Goal: Check status: Check status

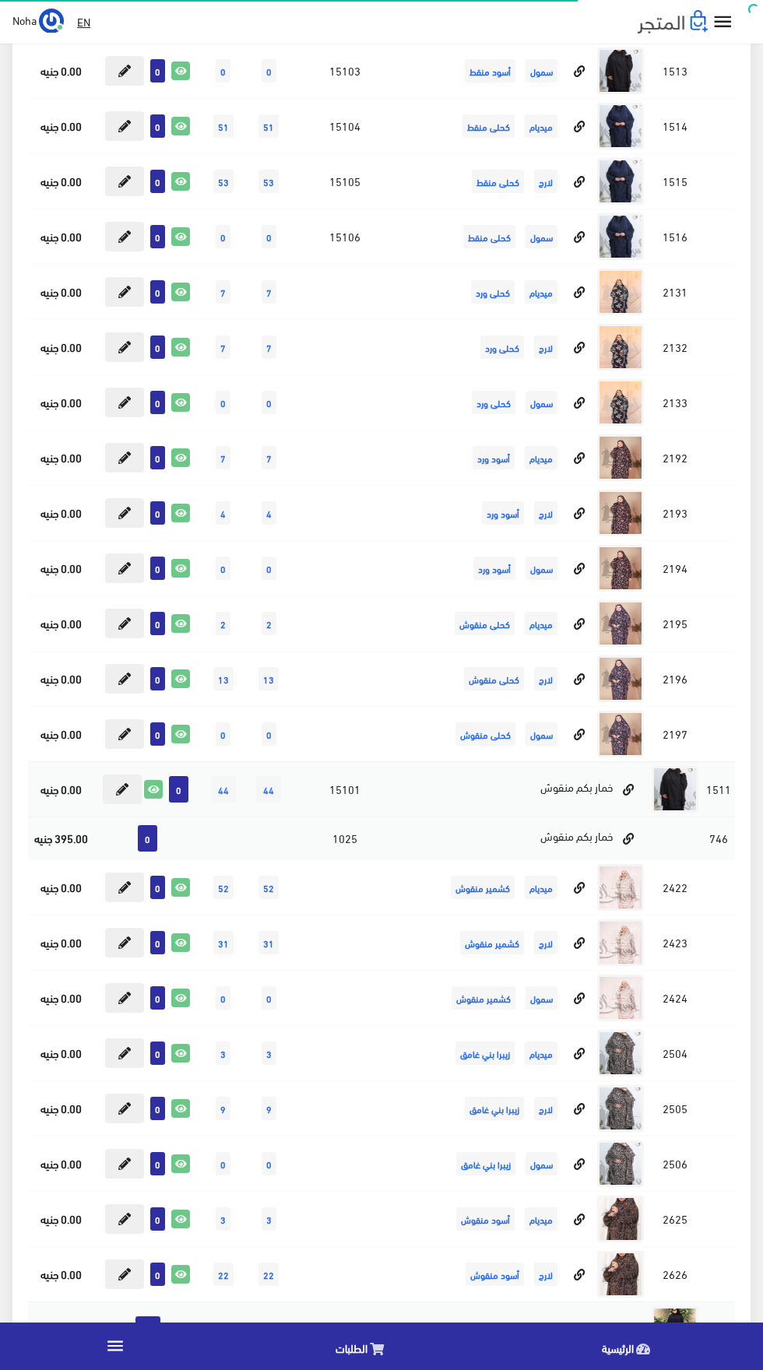
scroll to position [1730, 0]
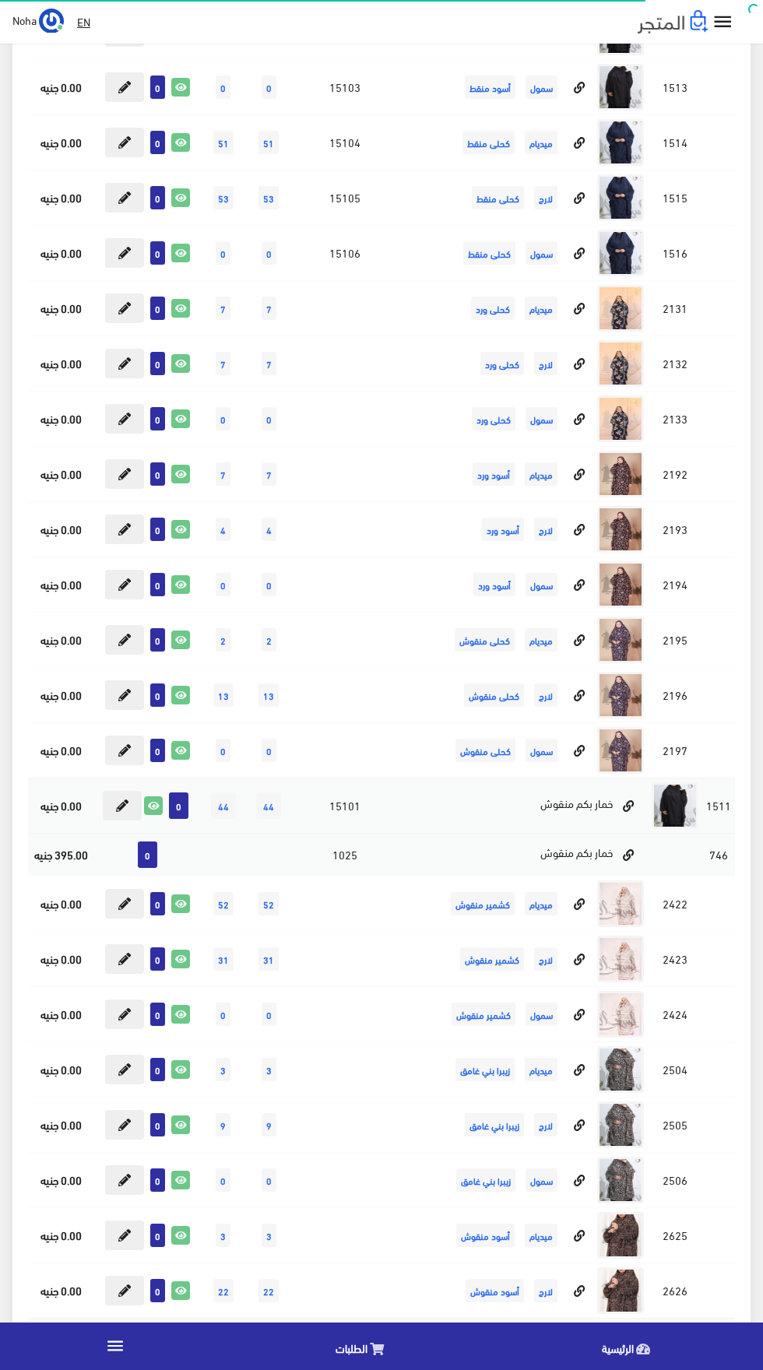
click at [129, 1363] on link "" at bounding box center [115, 1347] width 230 height 44
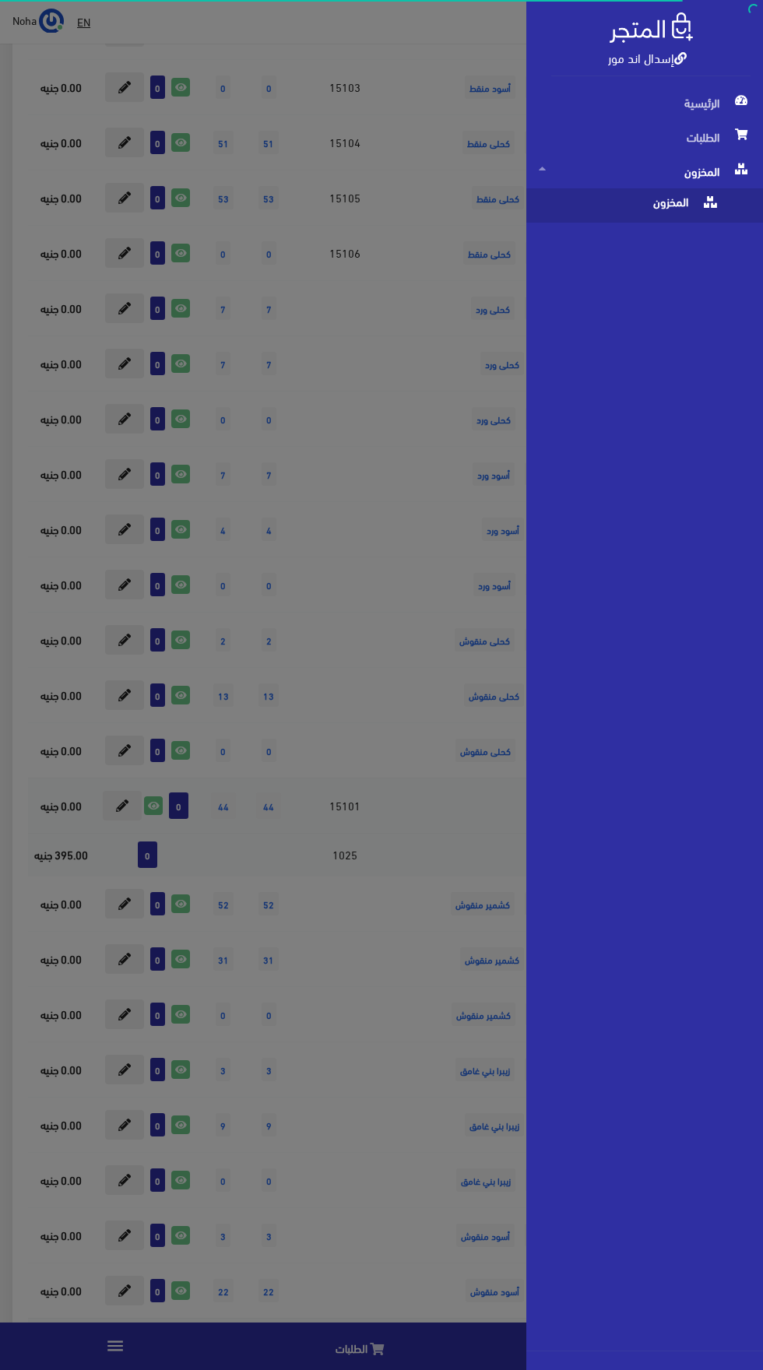
click at [626, 213] on span "المخزون" at bounding box center [629, 205] width 181 height 34
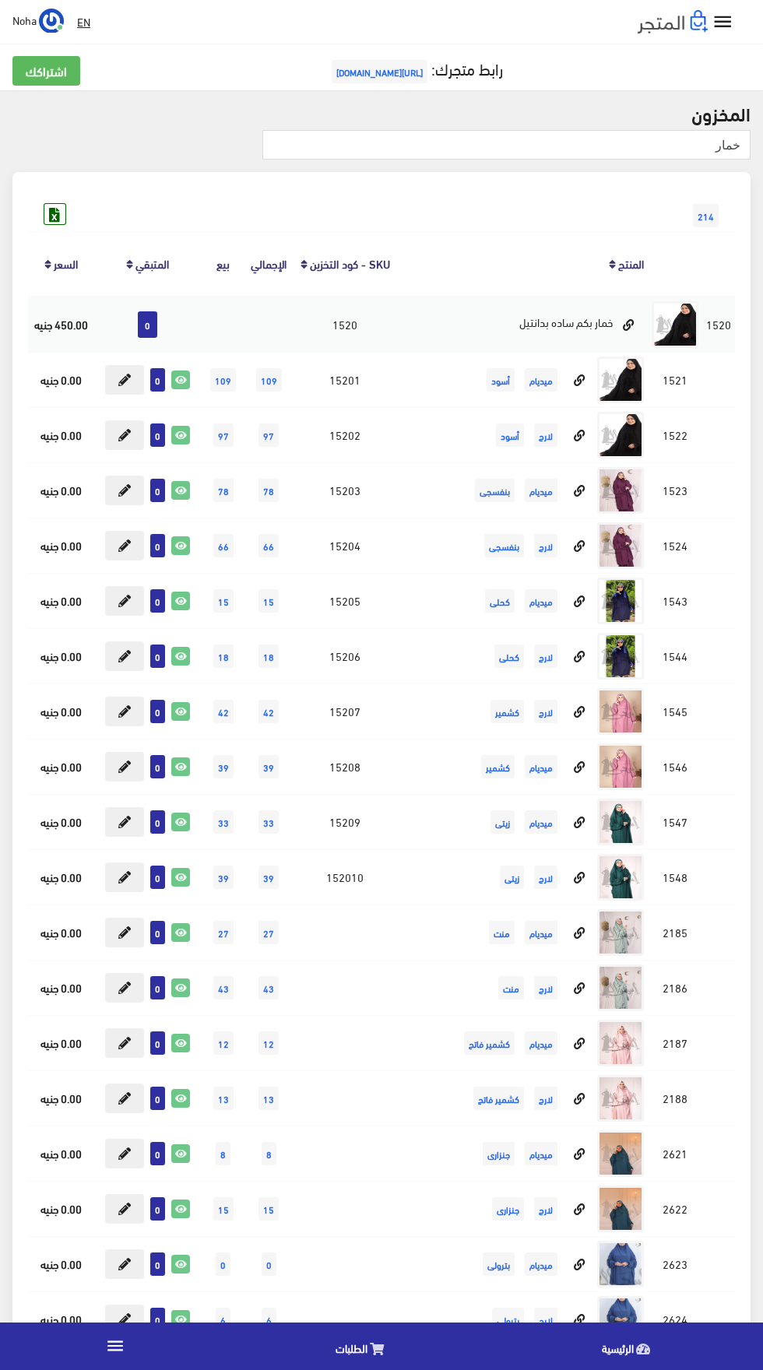
click at [664, 26] on img at bounding box center [673, 21] width 70 height 23
click at [124, 1342] on icon "" at bounding box center [115, 1346] width 20 height 20
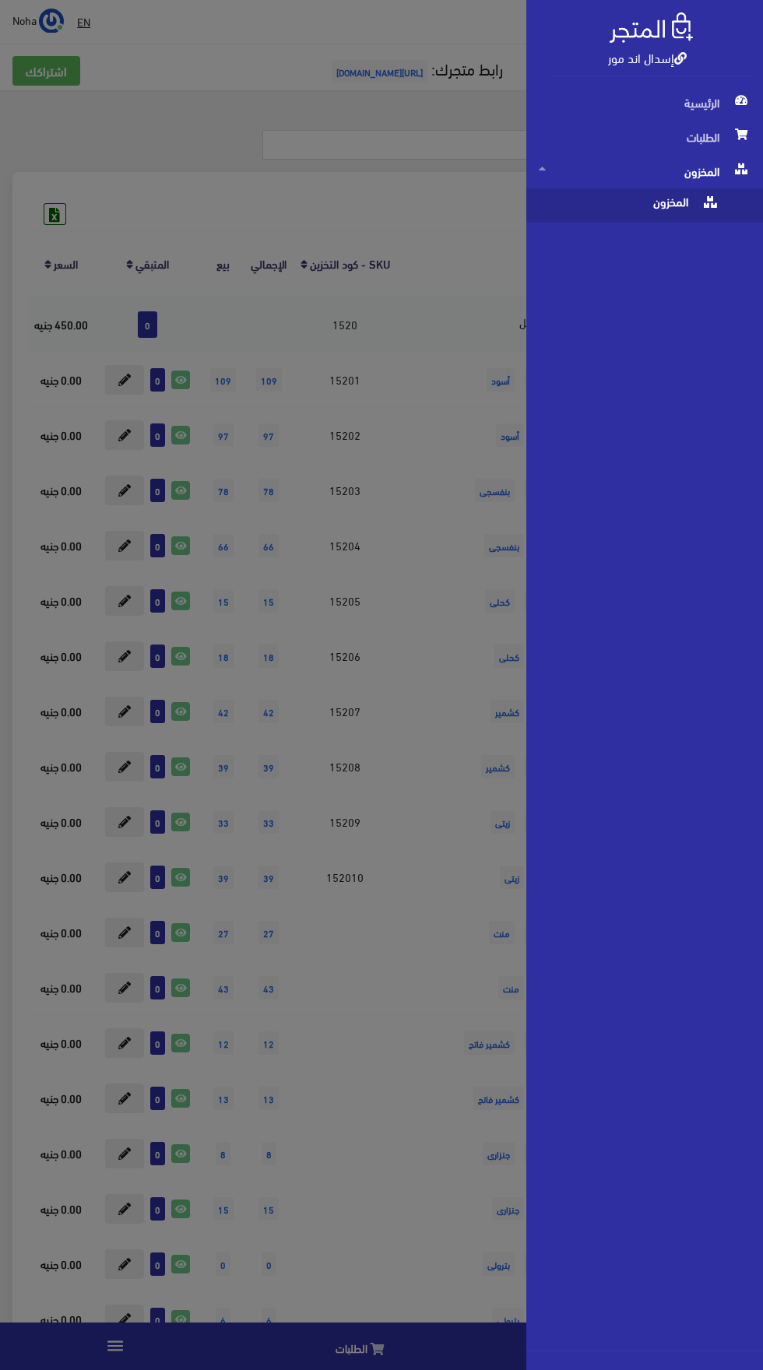
click at [628, 213] on span "المخزون" at bounding box center [629, 205] width 181 height 34
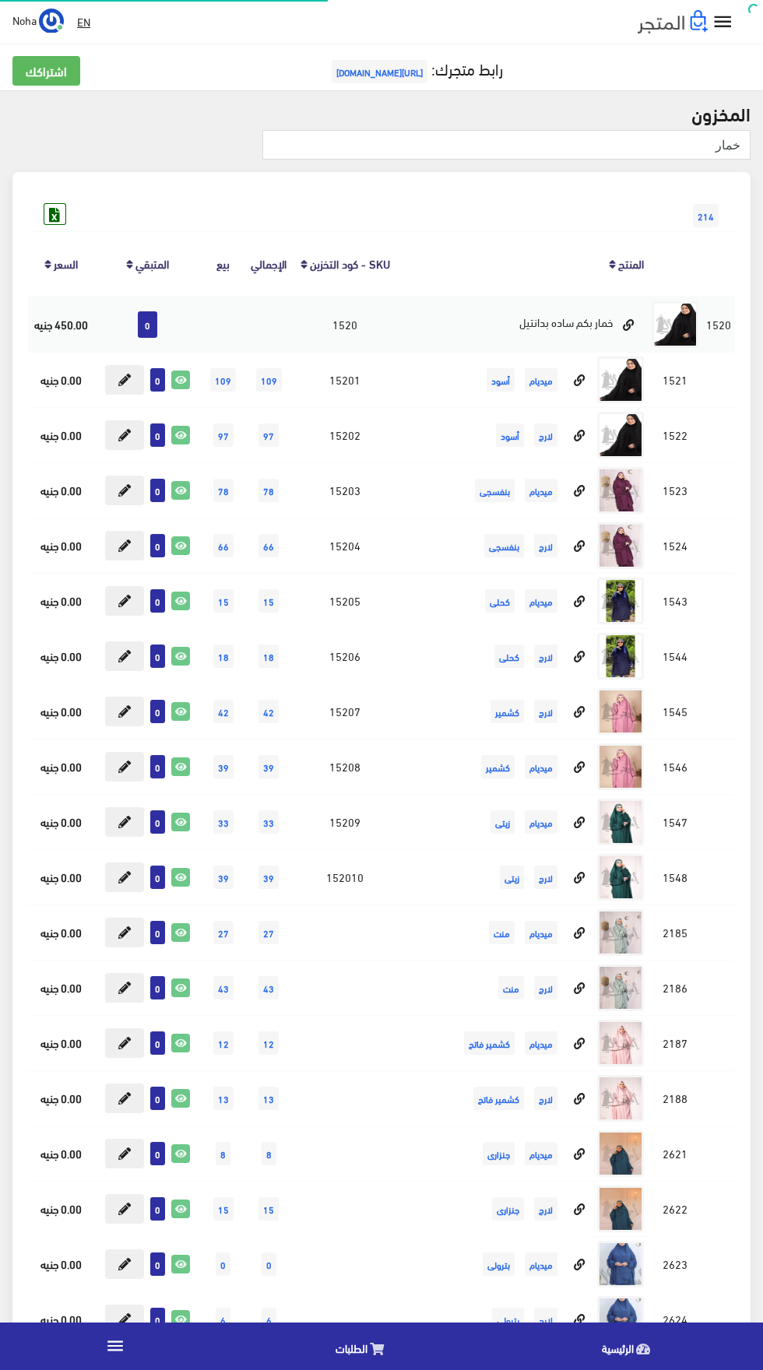
click at [140, 1338] on link "" at bounding box center [115, 1347] width 230 height 44
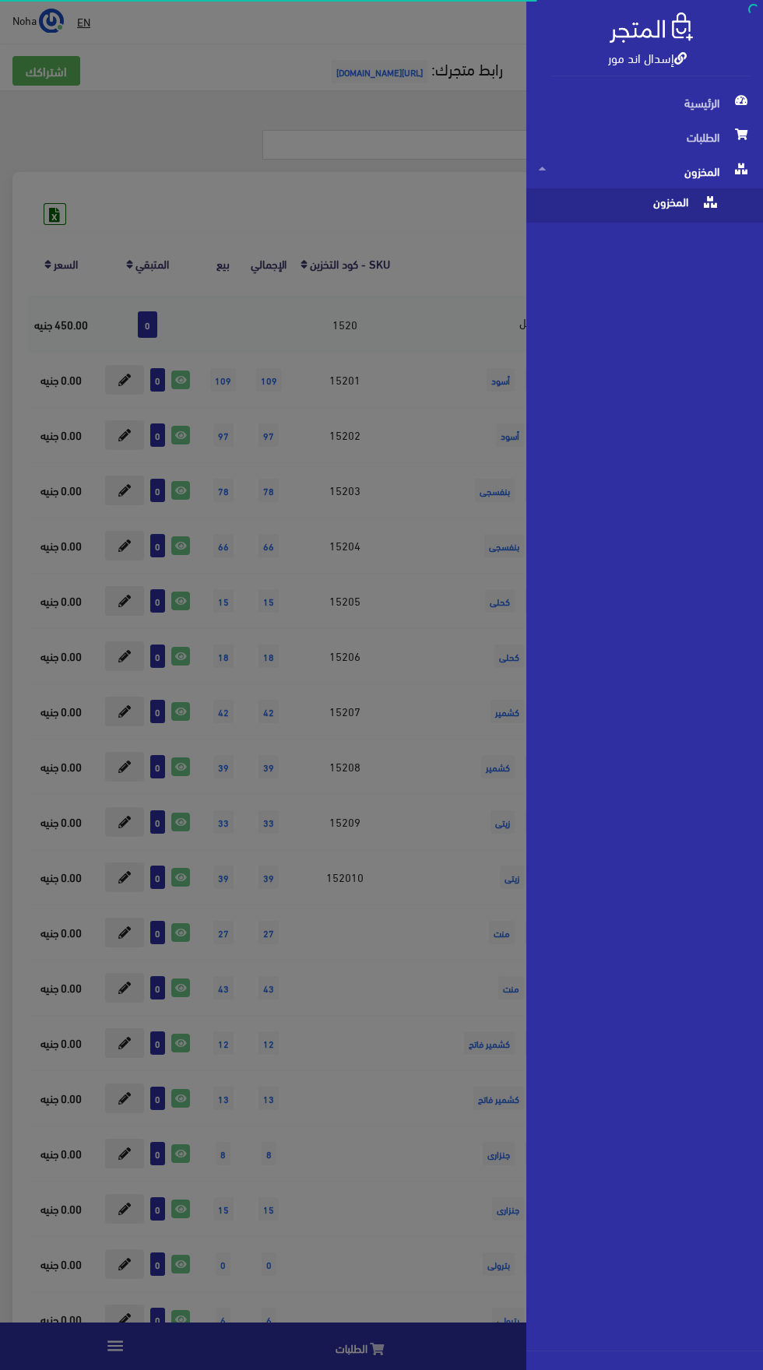
click at [614, 222] on span "المخزون" at bounding box center [629, 205] width 181 height 34
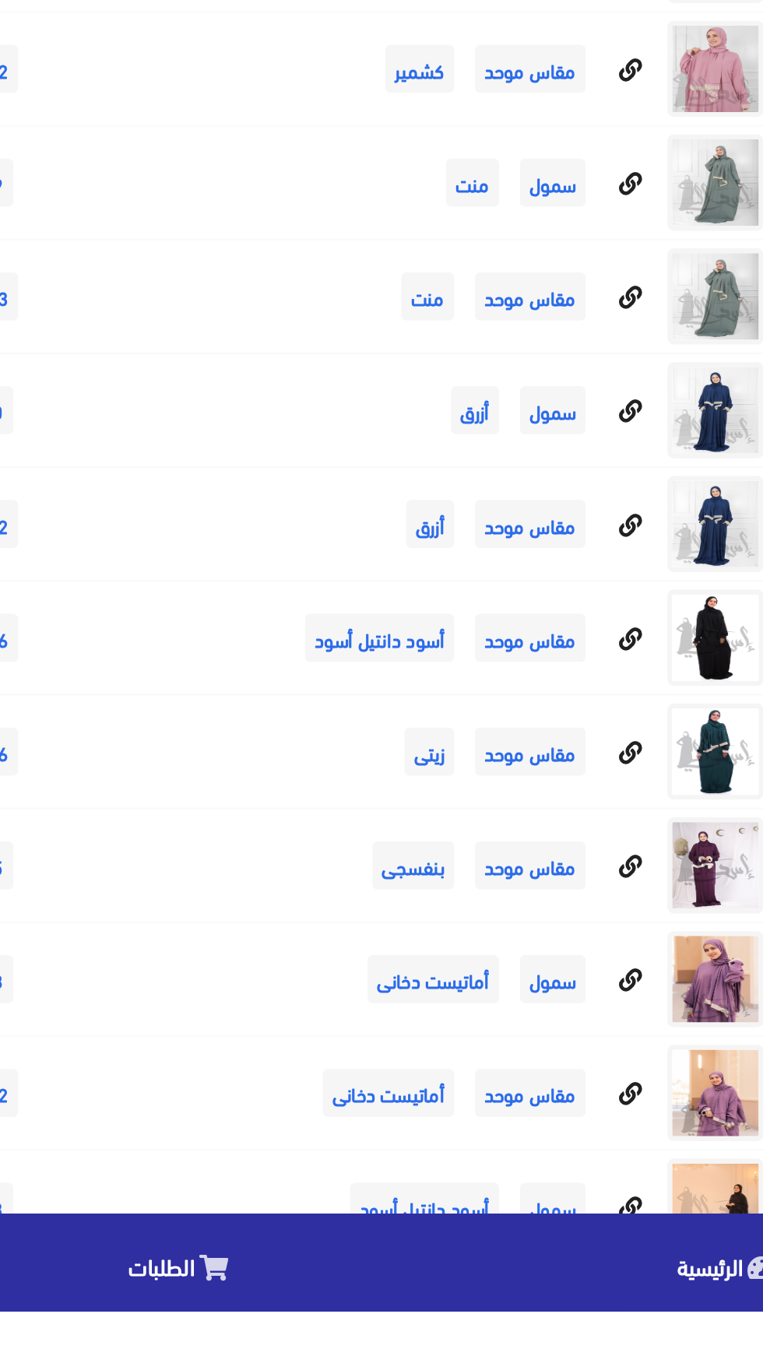
scroll to position [6191, 0]
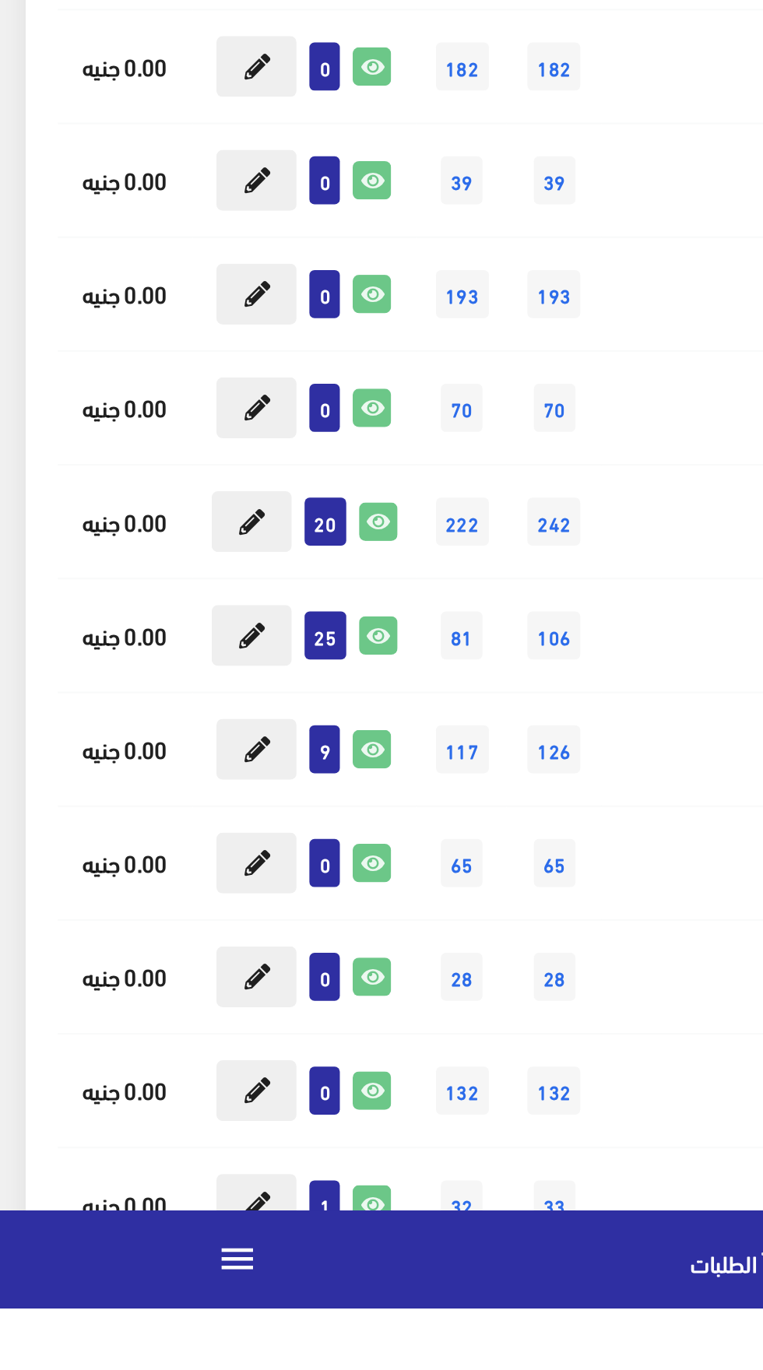
click at [183, 1369] on icon at bounding box center [180, 1374] width 17 height 17
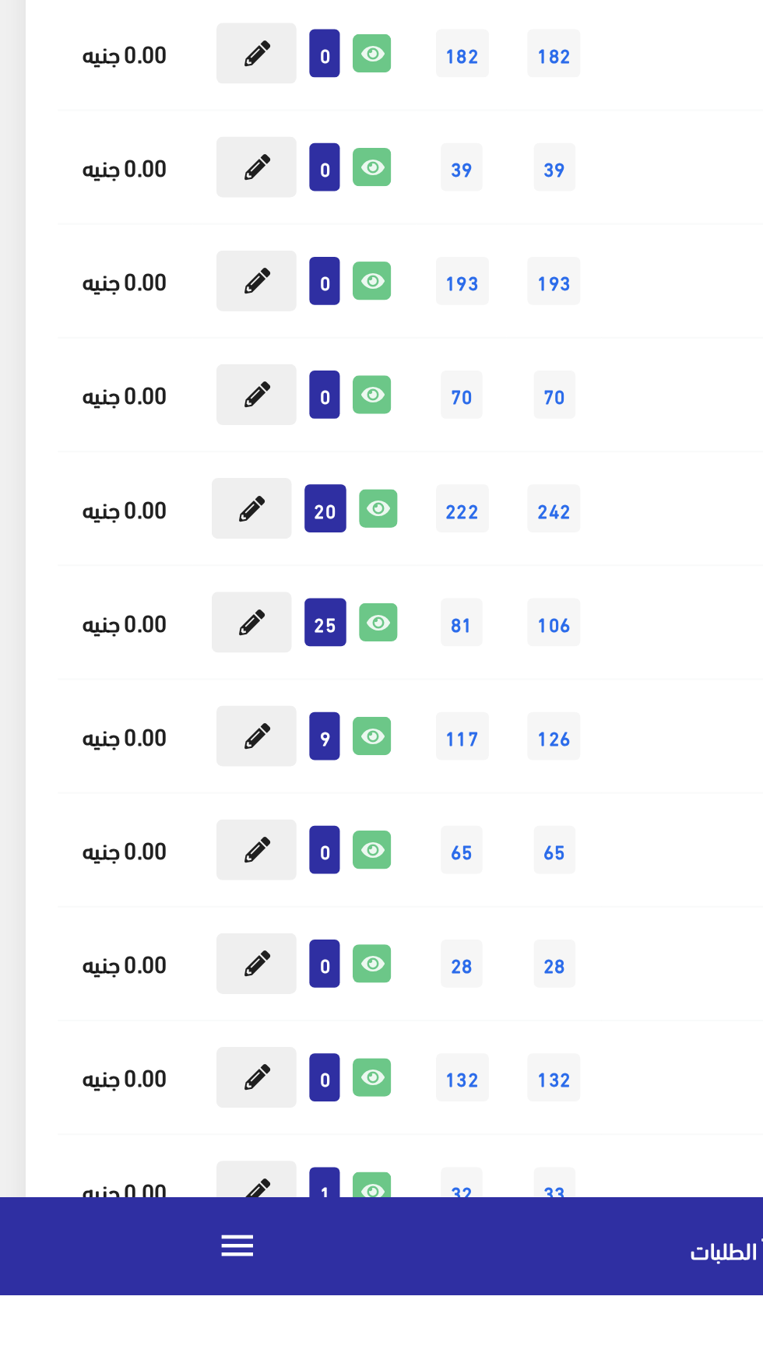
scroll to position [6279, 0]
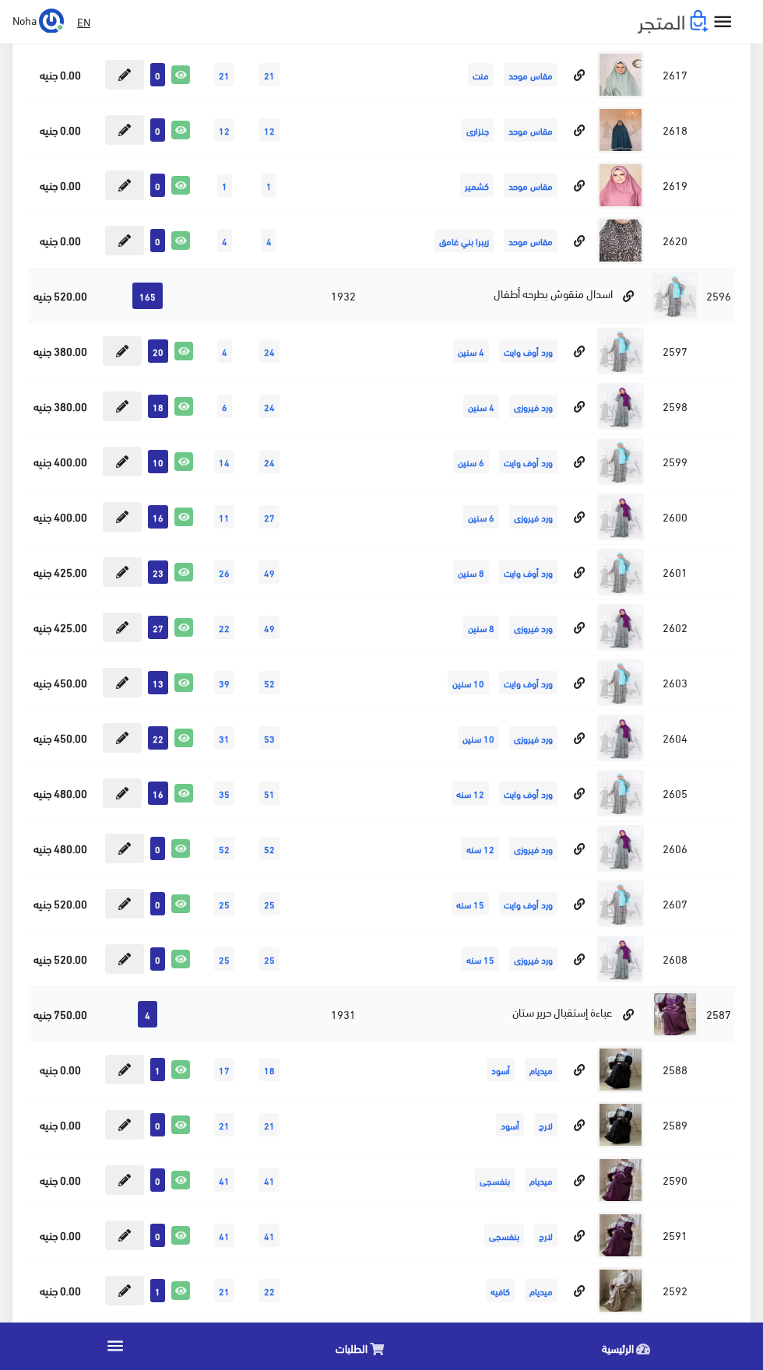
scroll to position [9144, 0]
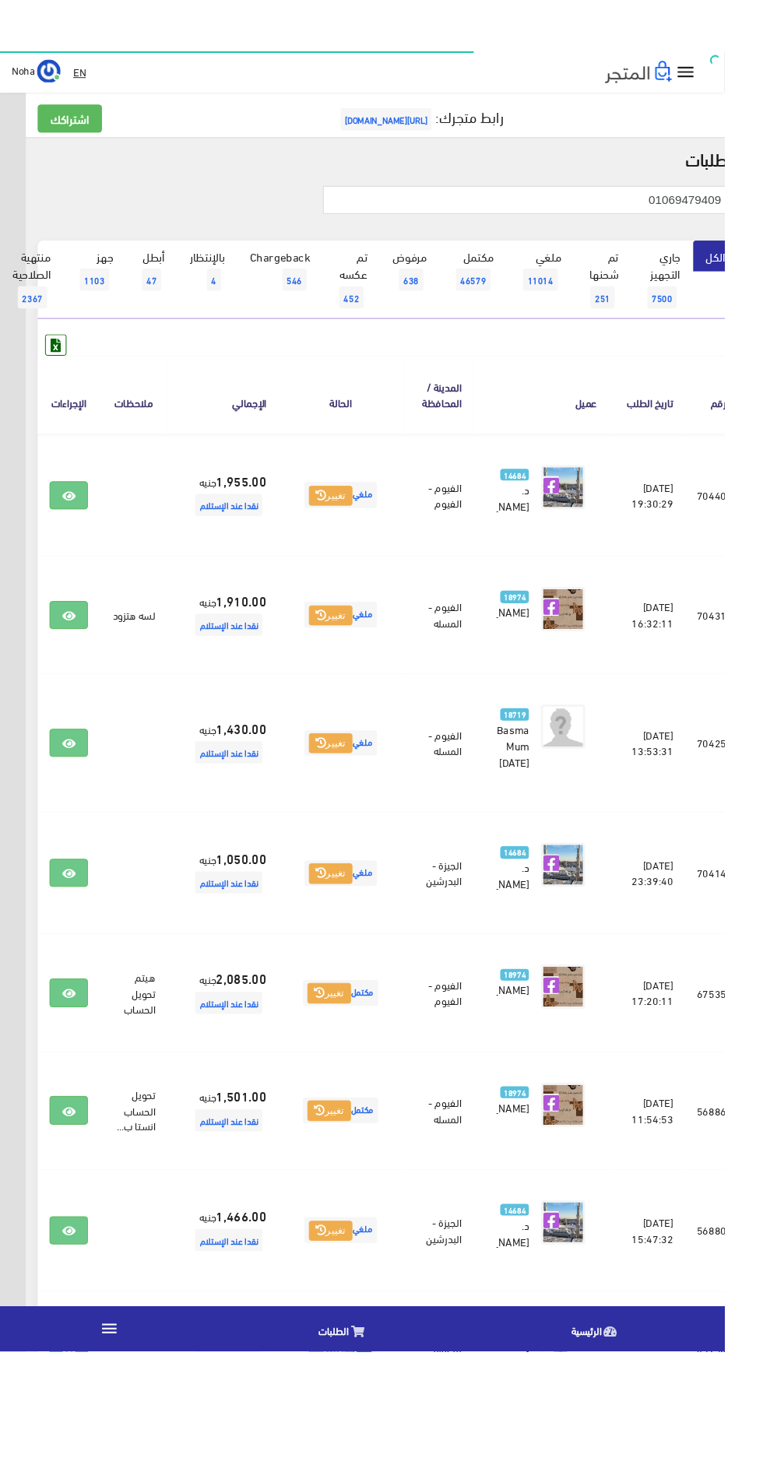
scroll to position [0, -40]
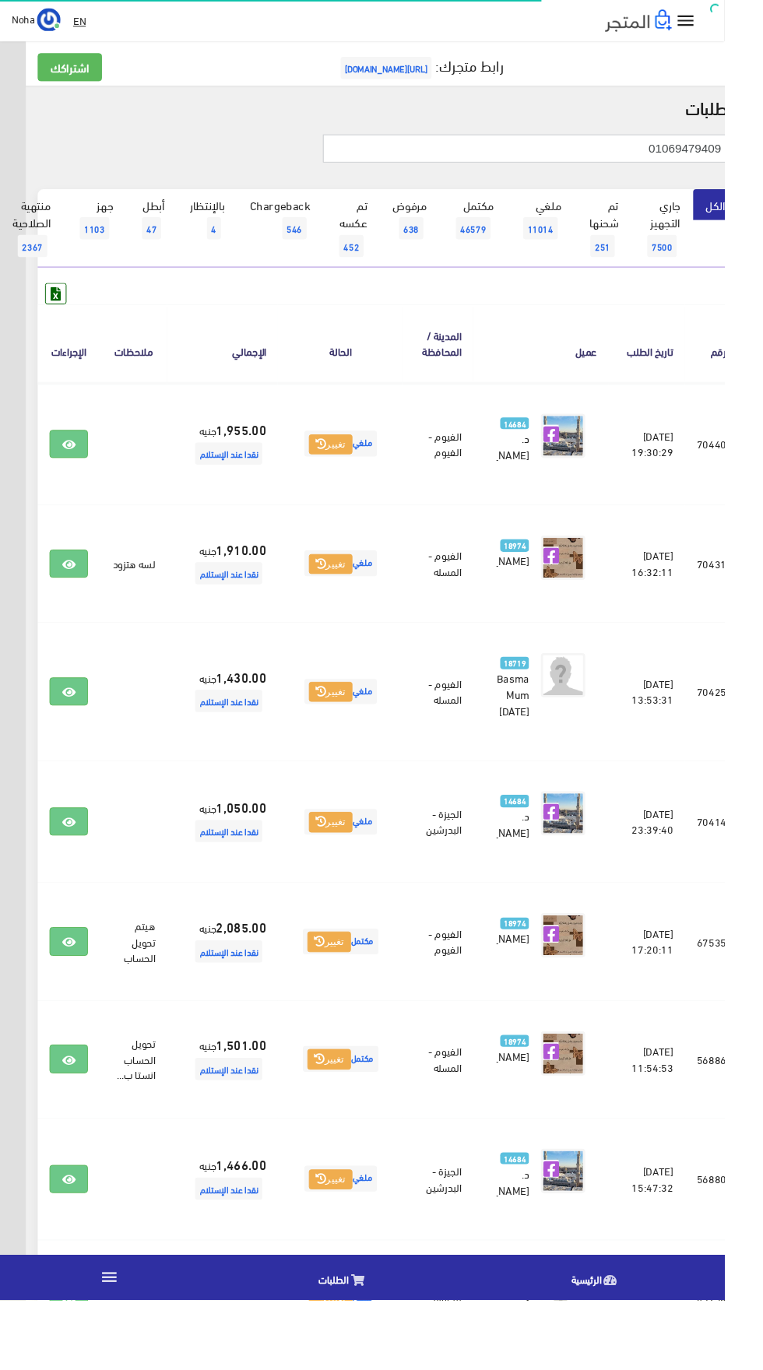
click at [619, 163] on input "01069479409" at bounding box center [555, 157] width 430 height 30
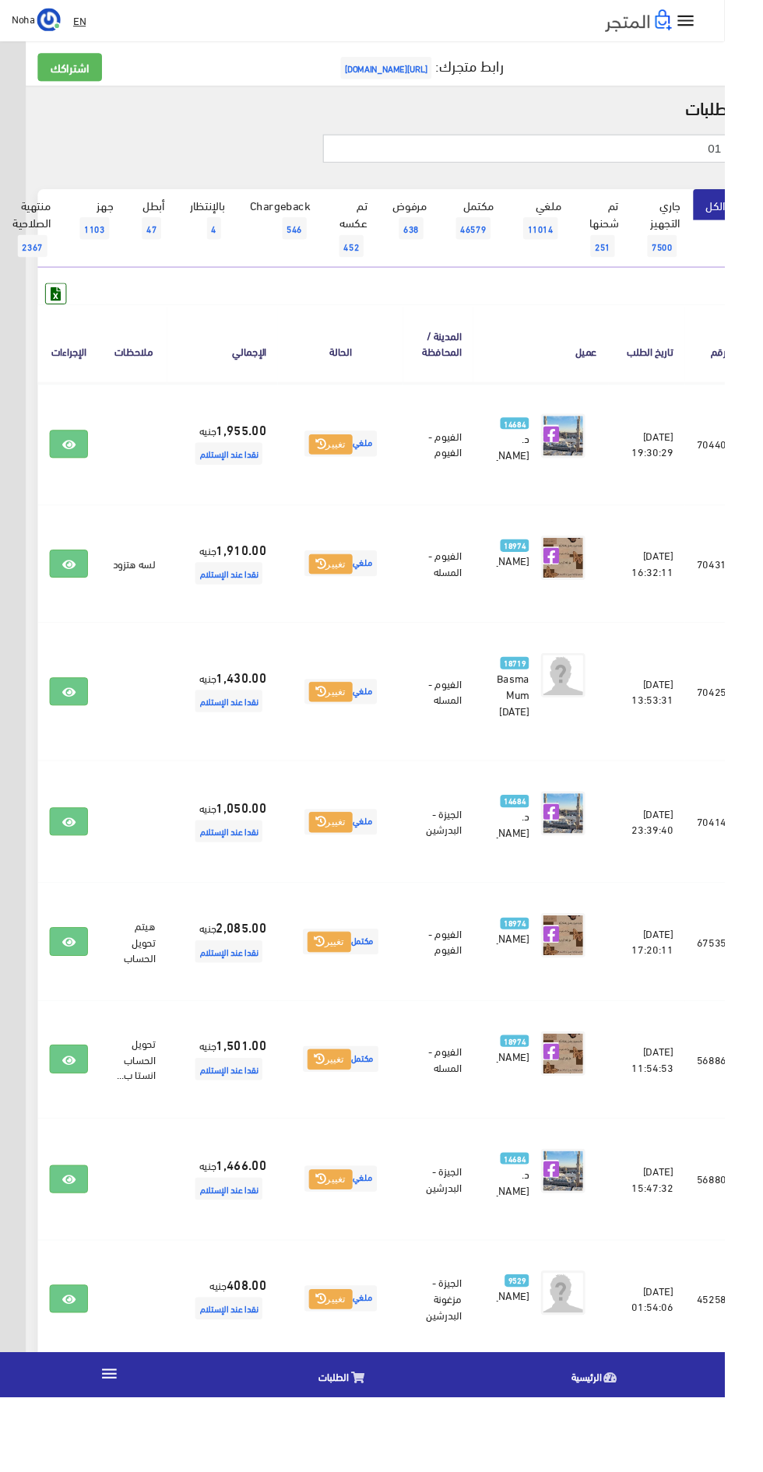
type input "0"
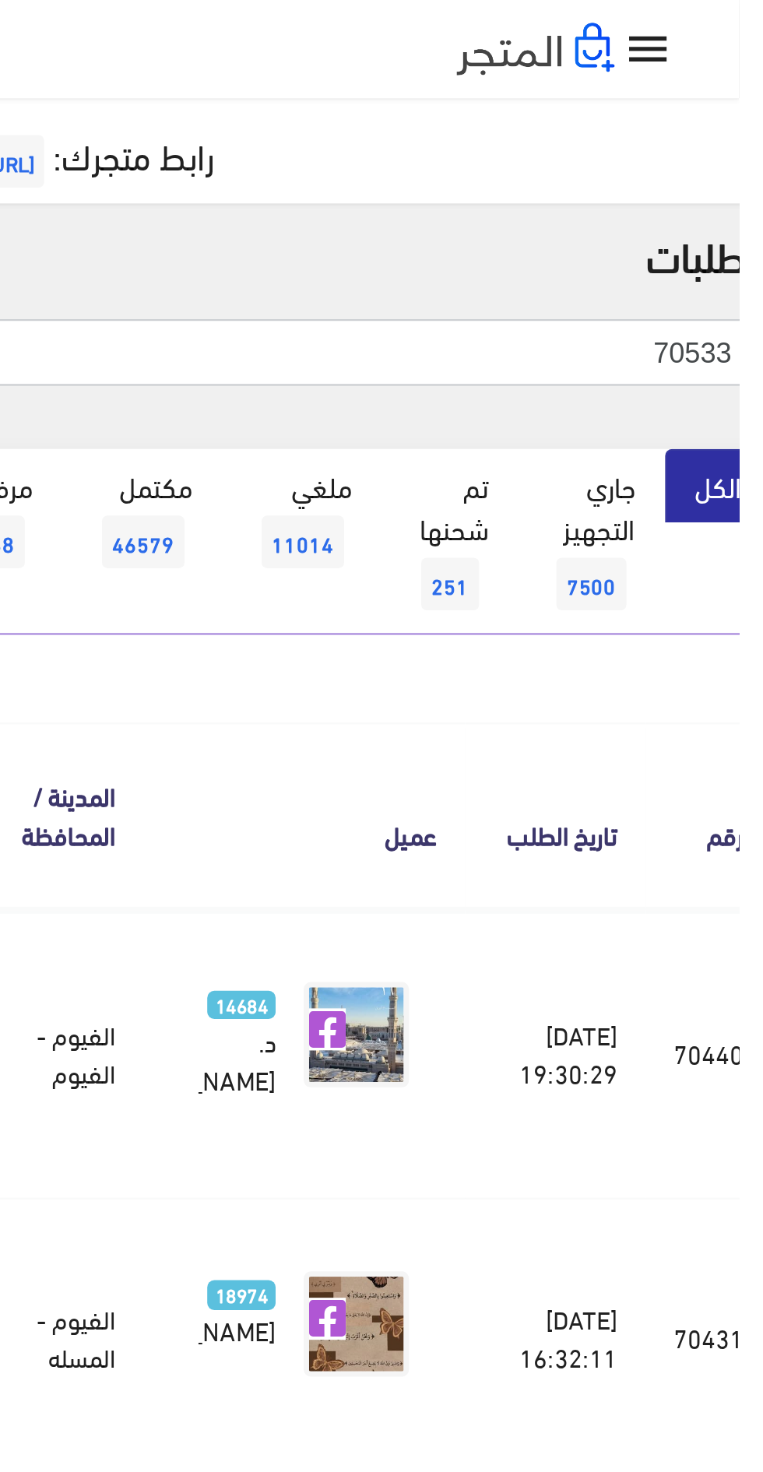
type input "70533"
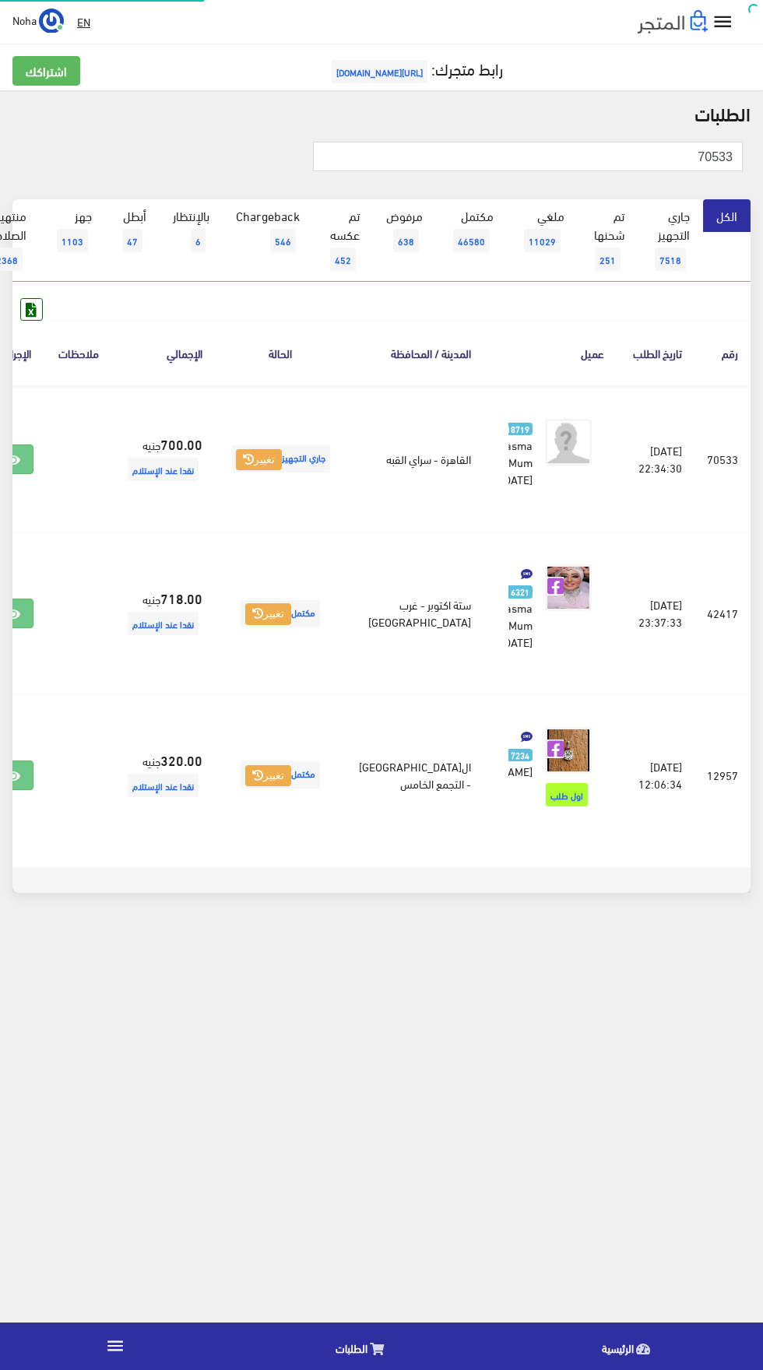
scroll to position [0, -40]
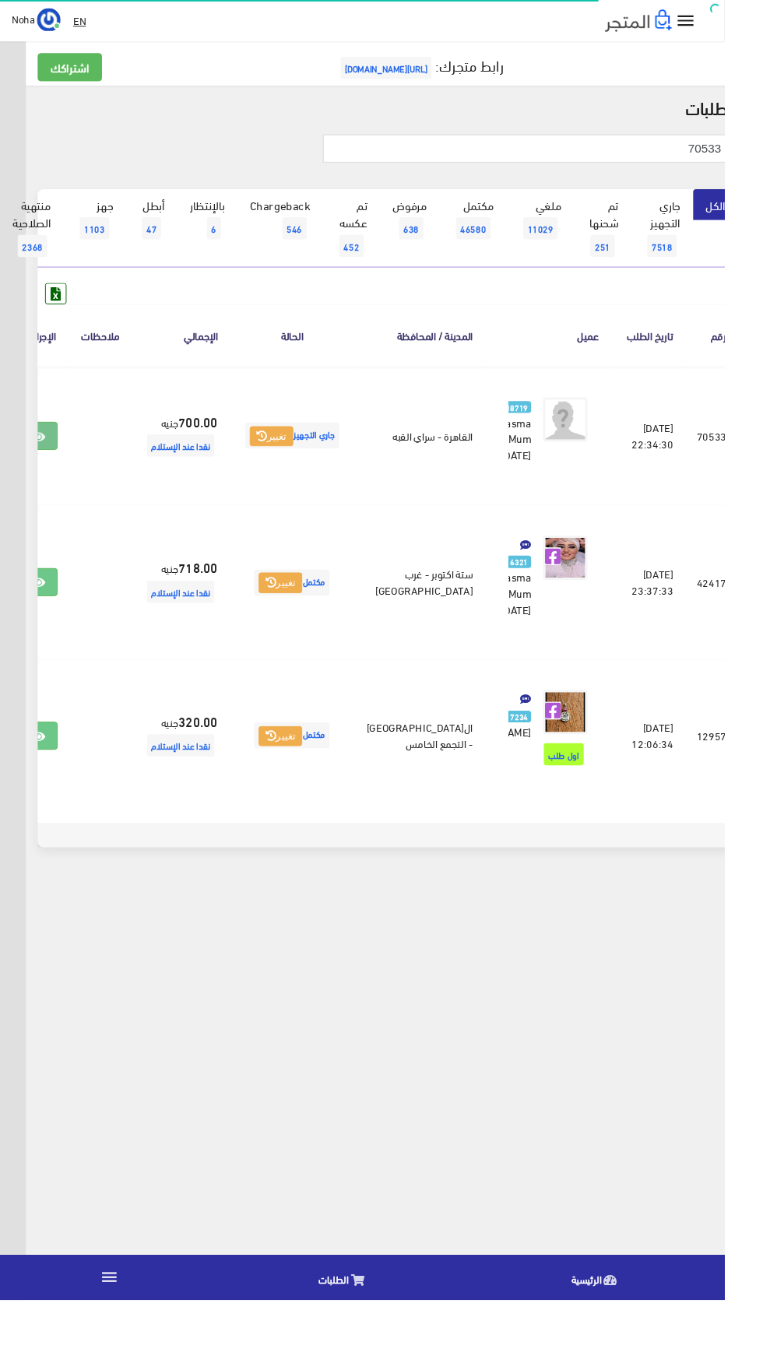
click at [47, 466] on icon at bounding box center [40, 460] width 14 height 12
click at [621, 158] on input "70533" at bounding box center [555, 157] width 430 height 30
click at [227, 244] on span "6" at bounding box center [225, 240] width 15 height 23
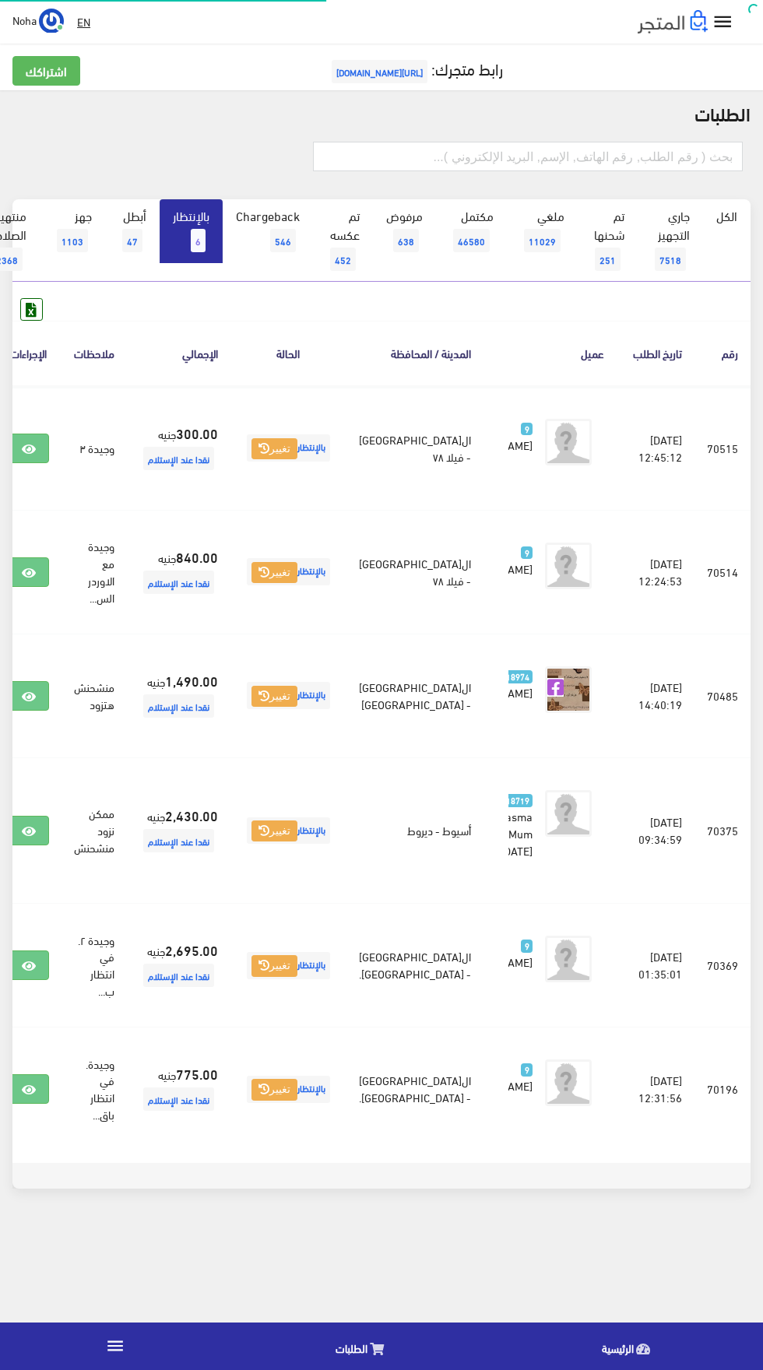
scroll to position [0, -40]
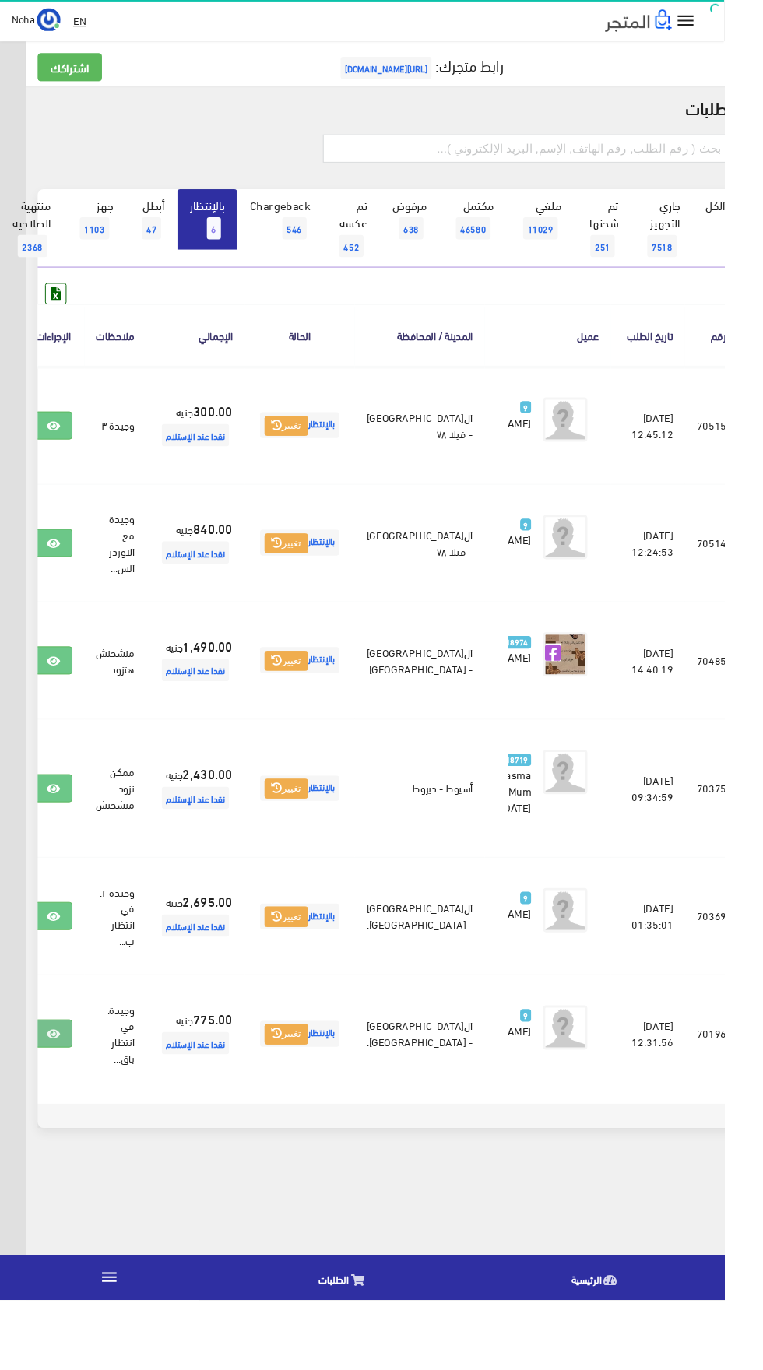
click at [76, 1104] on link at bounding box center [56, 1089] width 40 height 30
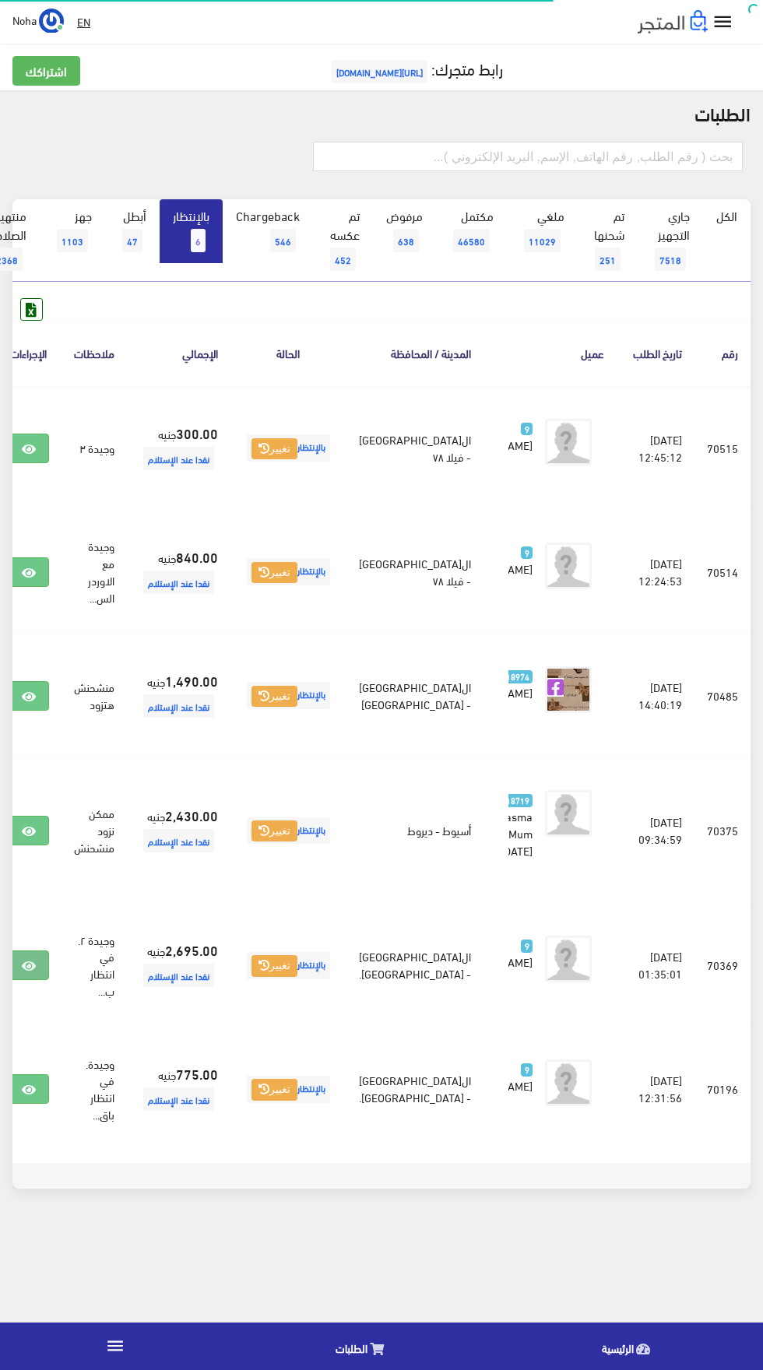
click at [36, 972] on icon at bounding box center [29, 966] width 14 height 12
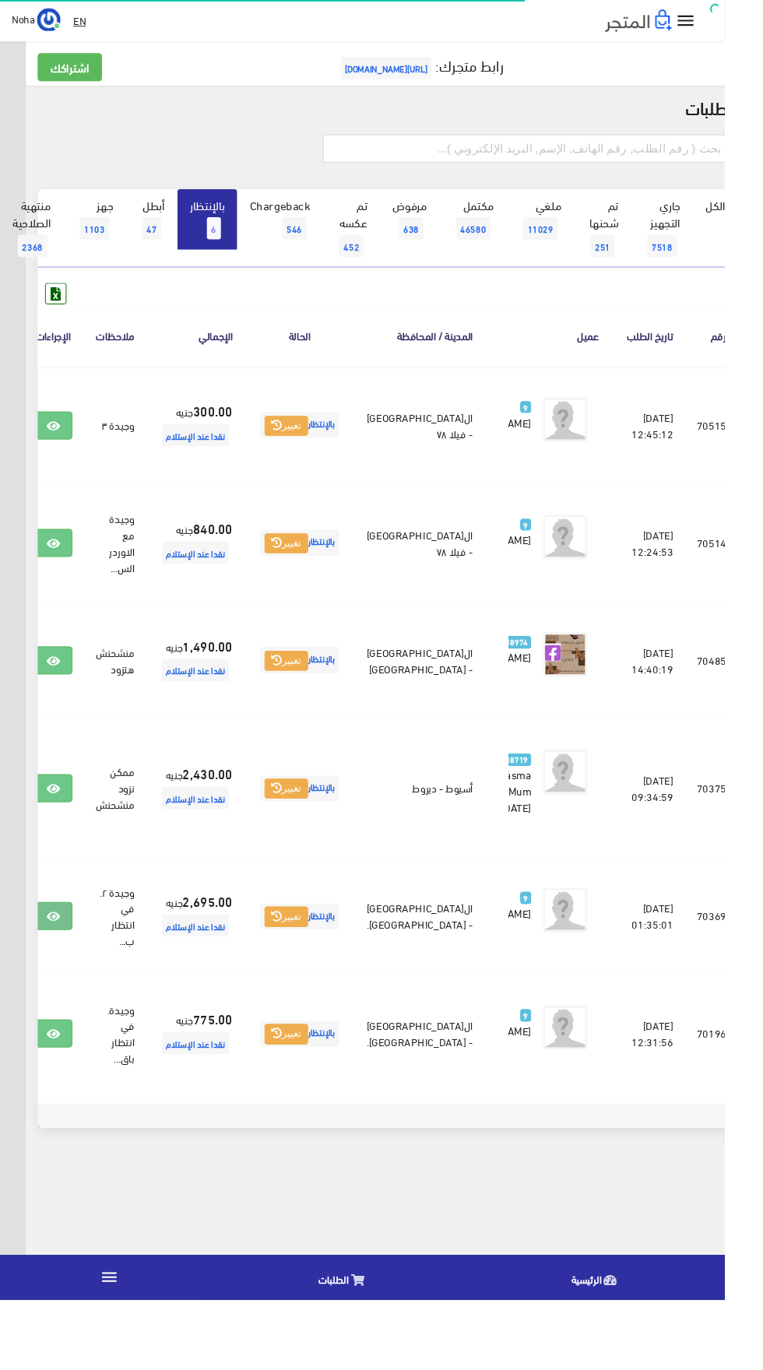
scroll to position [0, -40]
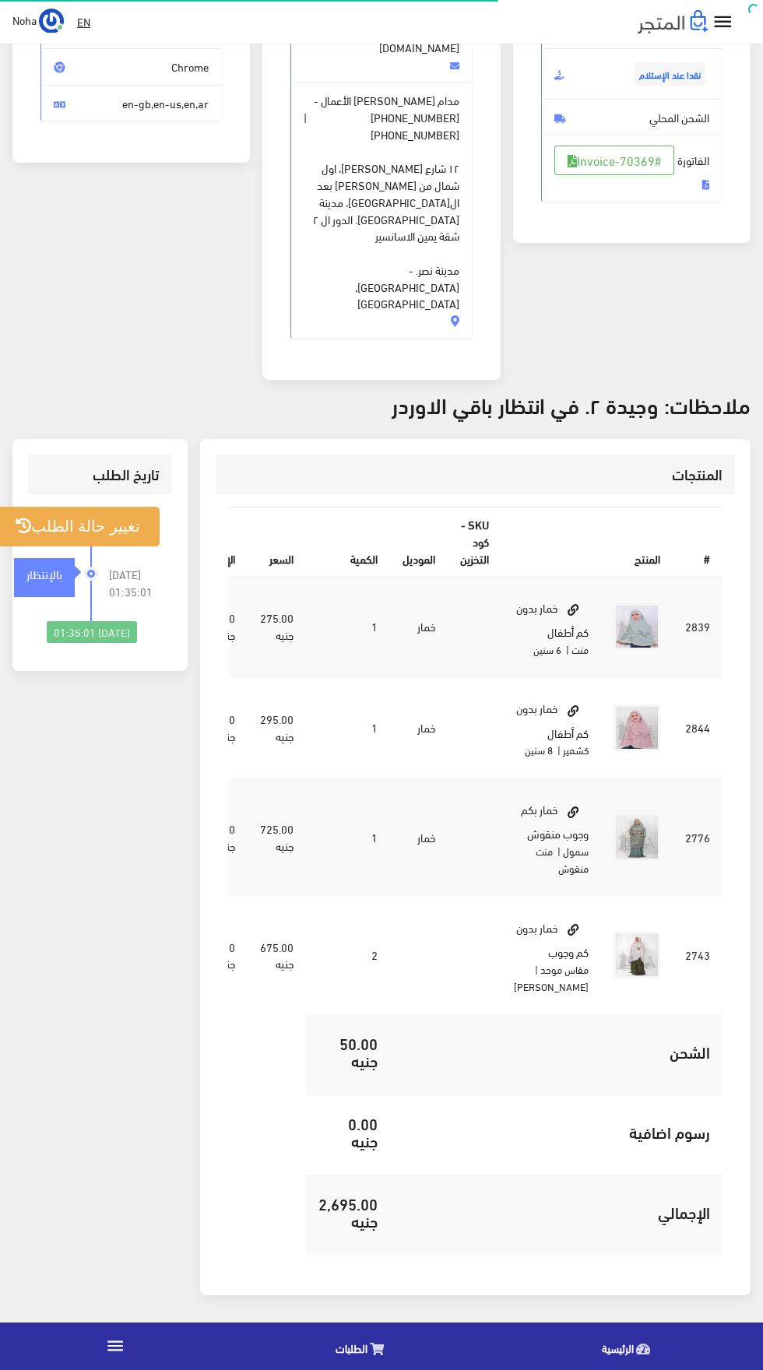
scroll to position [435, 0]
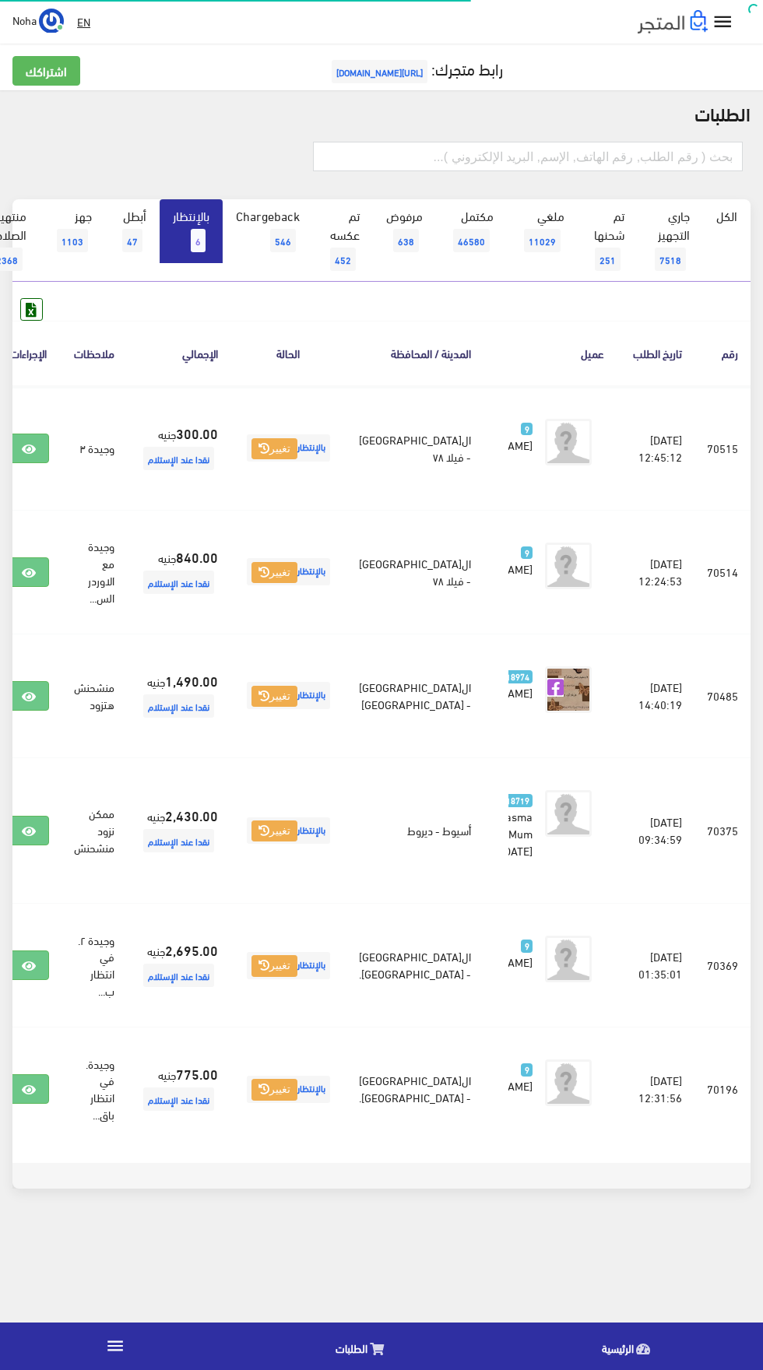
scroll to position [0, -40]
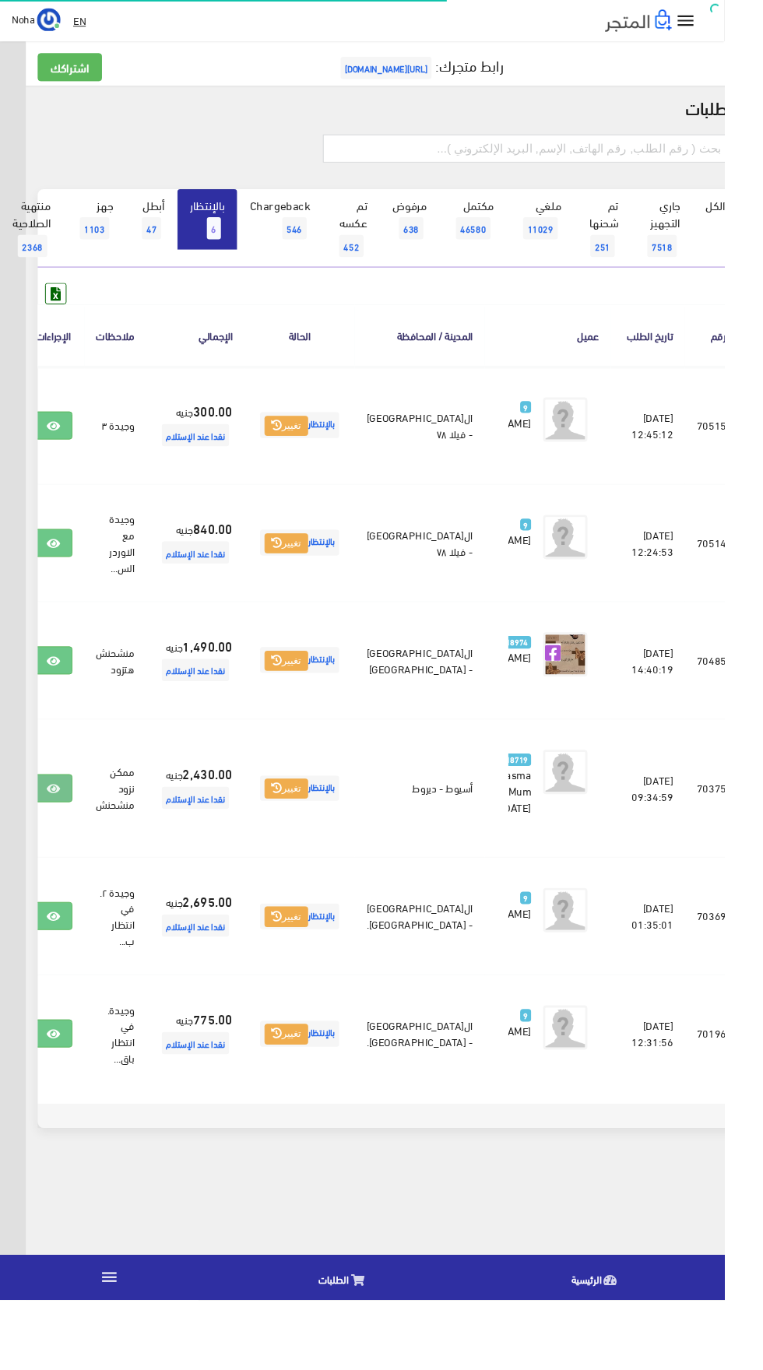
click at [63, 838] on icon at bounding box center [56, 831] width 14 height 12
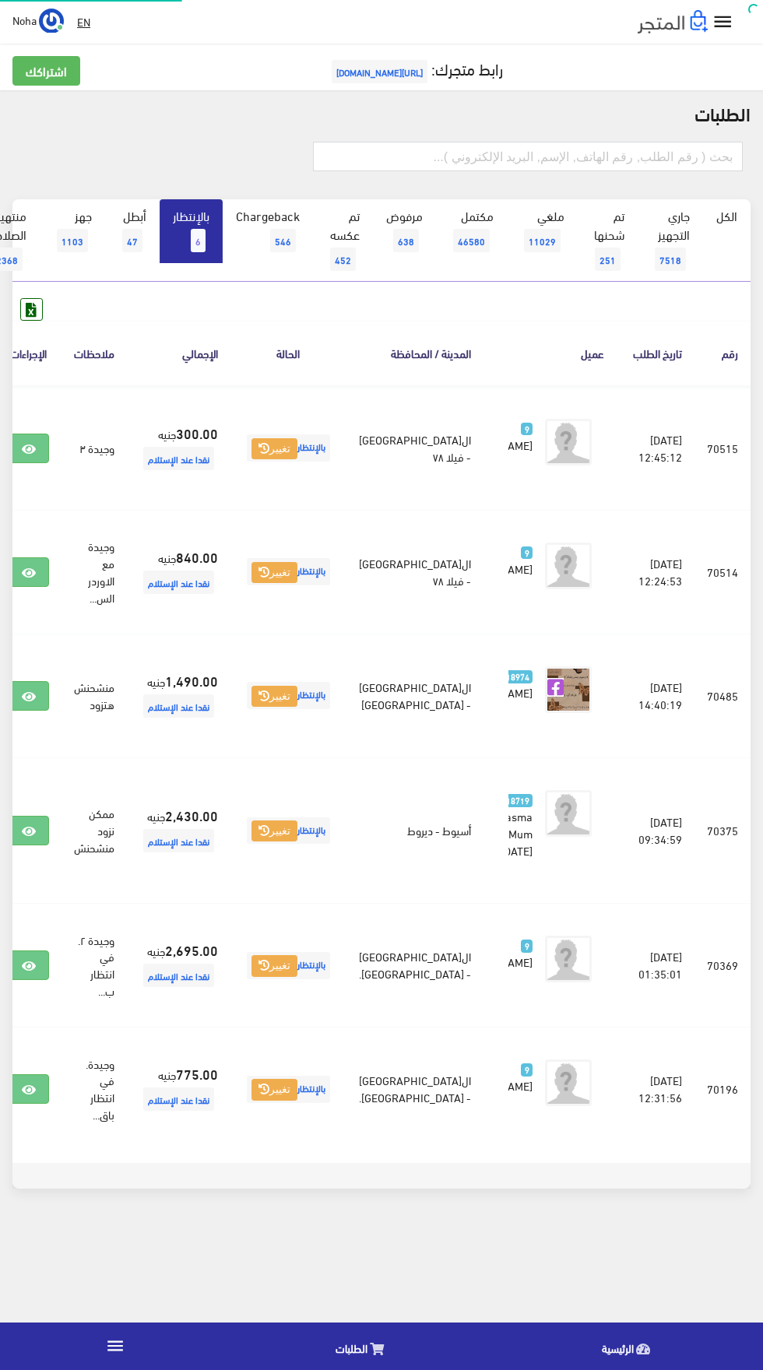
scroll to position [0, -40]
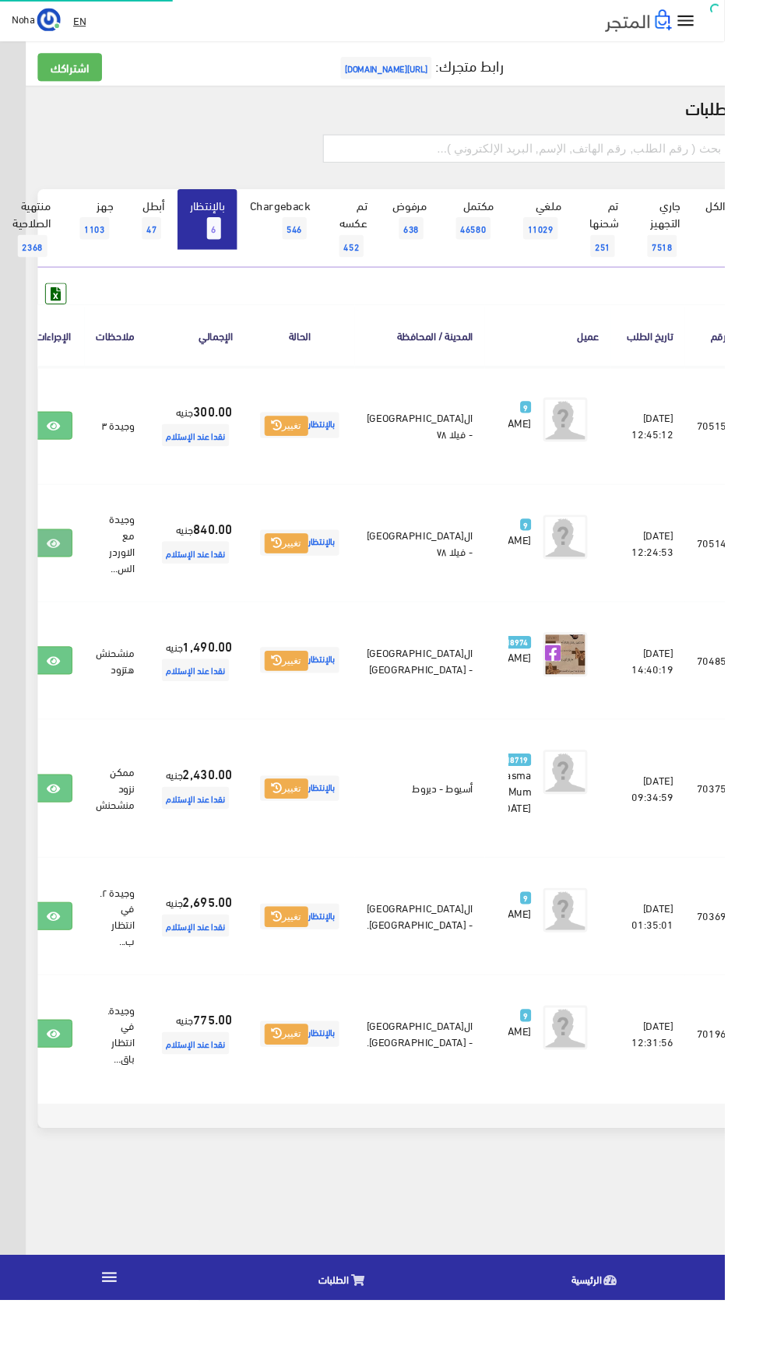
click at [63, 579] on icon at bounding box center [56, 573] width 14 height 12
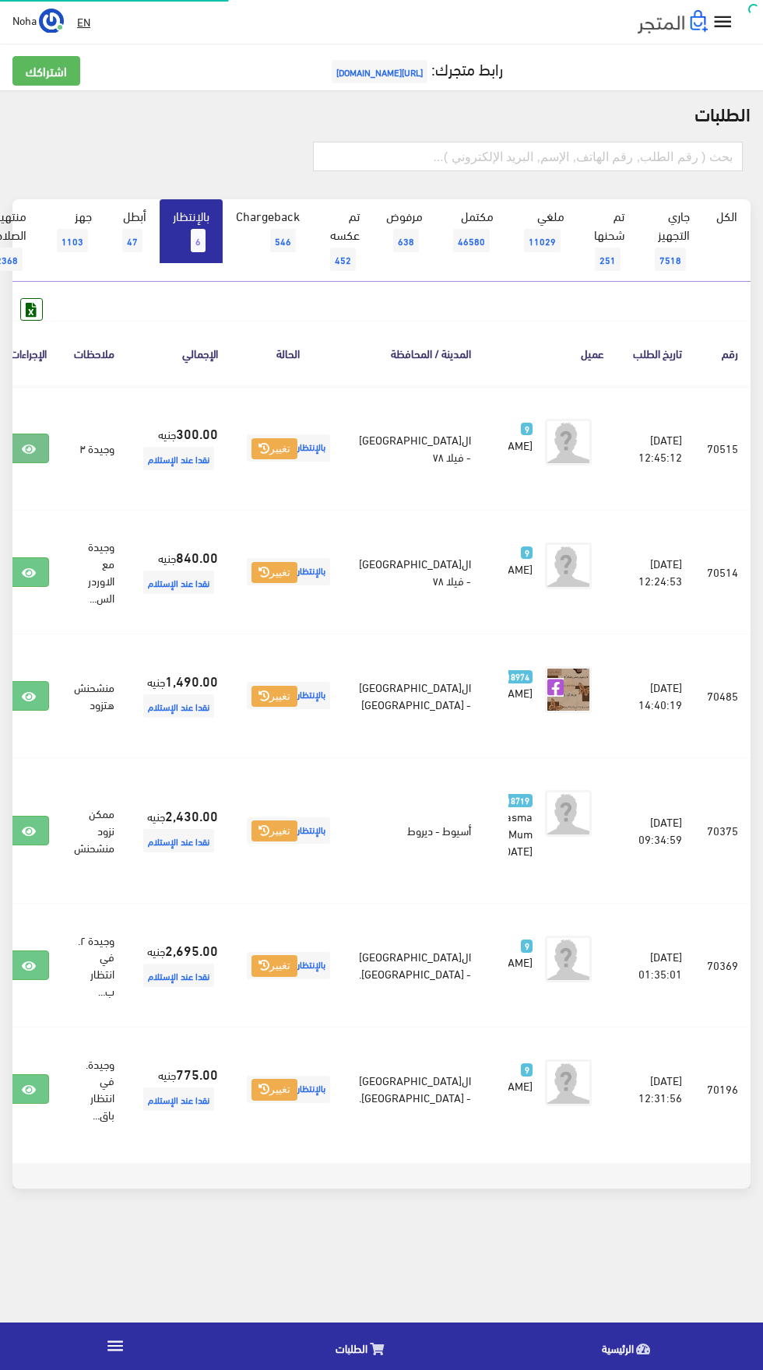
click at [49, 463] on link at bounding box center [29, 449] width 40 height 30
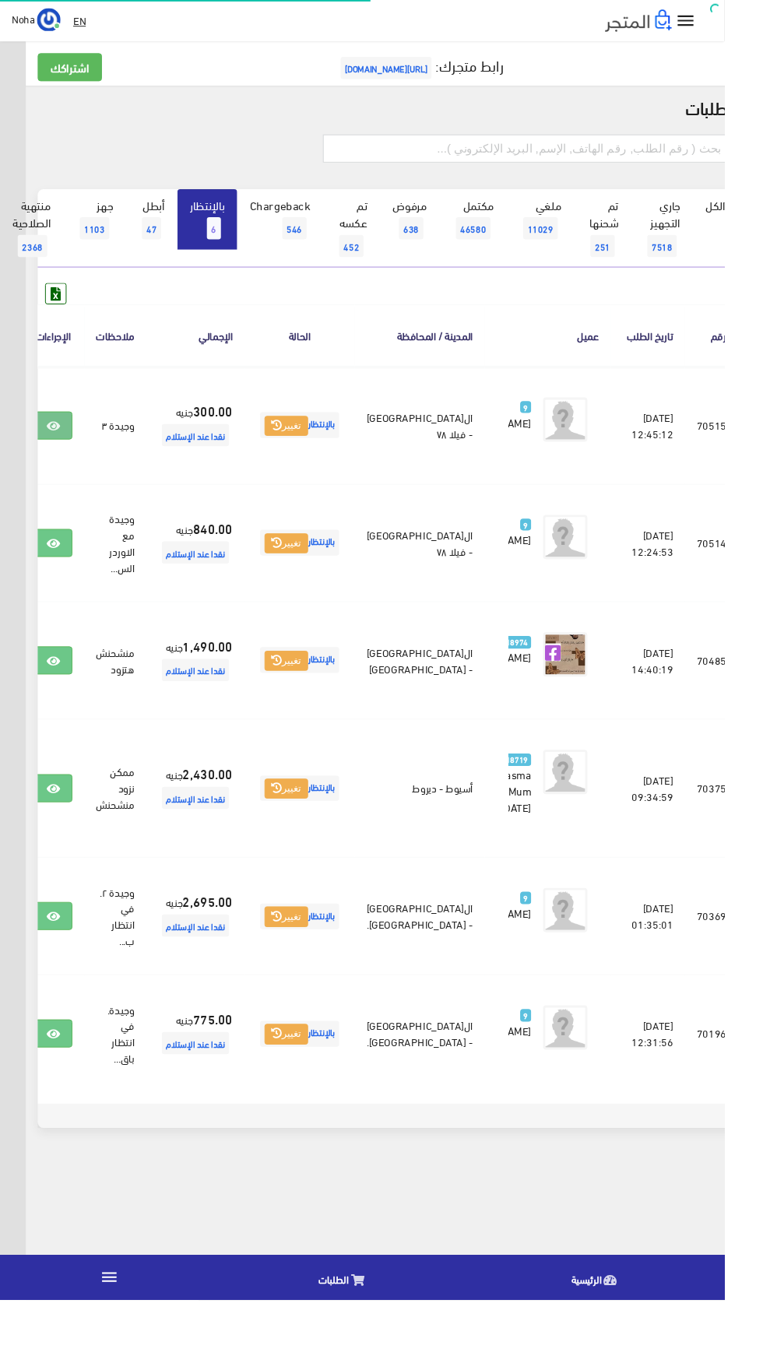
scroll to position [0, -40]
